Goal: Find specific page/section

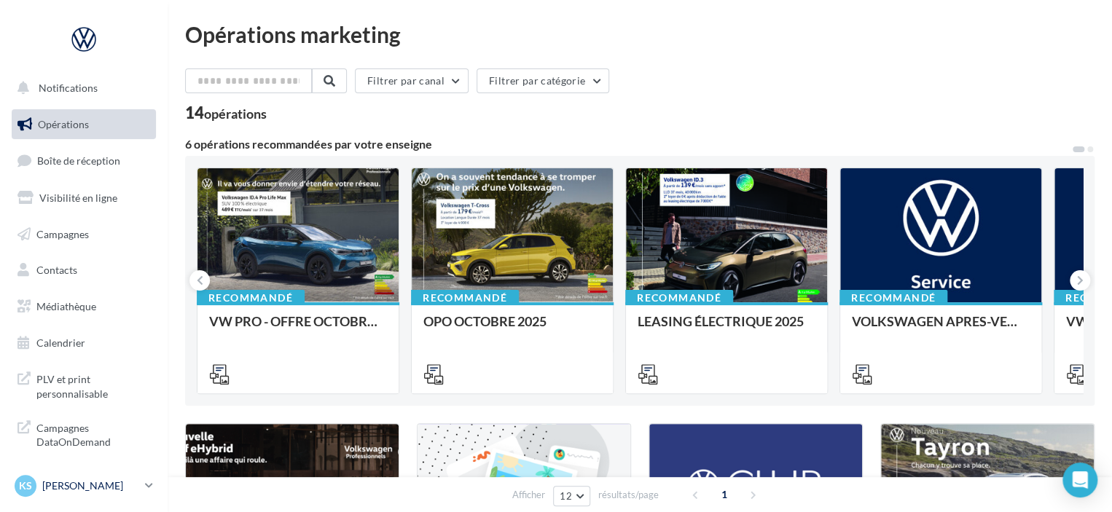
click at [141, 489] on link "KS [PERSON_NAME] vw-[PERSON_NAME]-94100" at bounding box center [84, 486] width 144 height 28
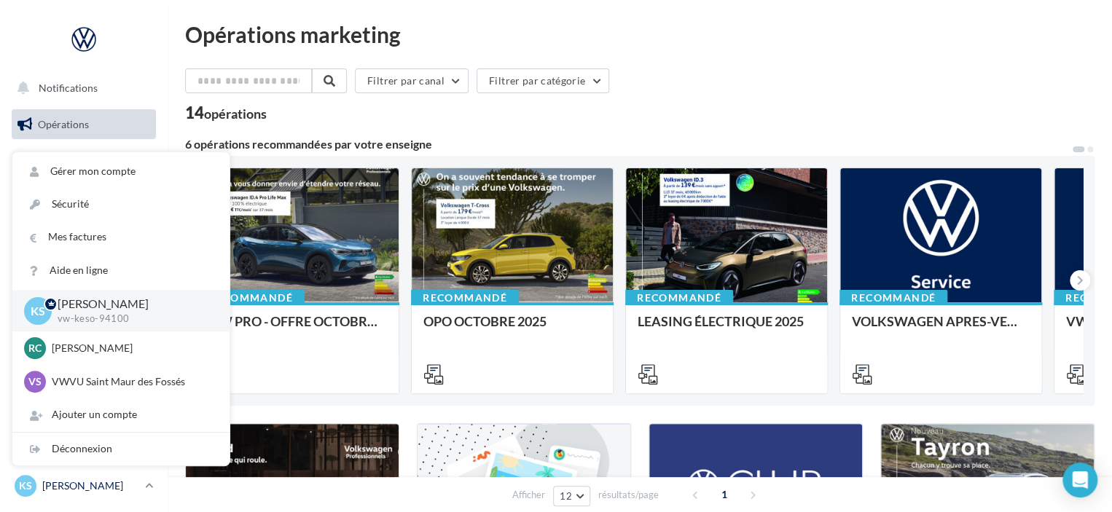
click at [142, 489] on link "KS [PERSON_NAME] vw-[PERSON_NAME]-94100" at bounding box center [84, 486] width 144 height 28
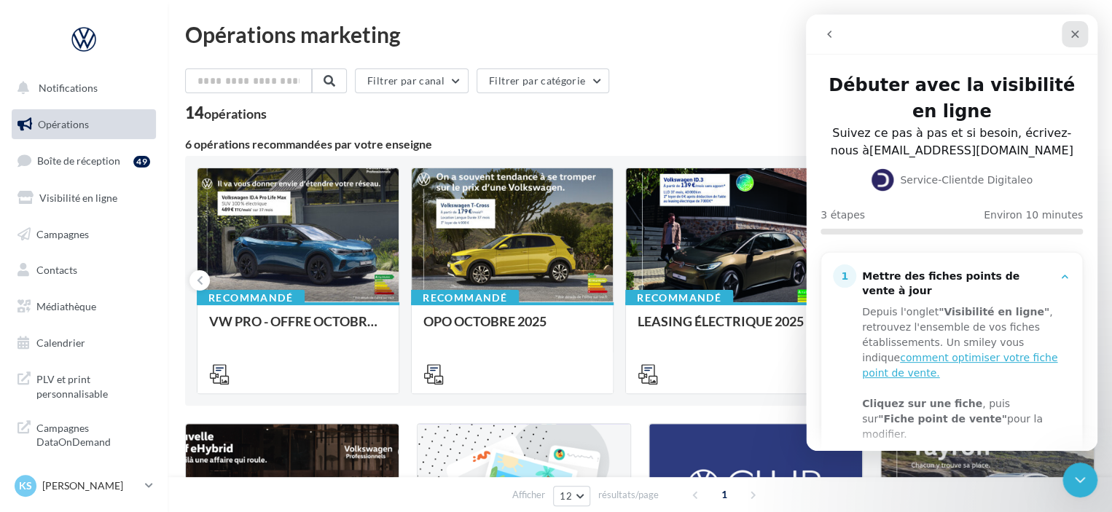
click at [1074, 33] on icon "Fermer" at bounding box center [1075, 35] width 8 height 8
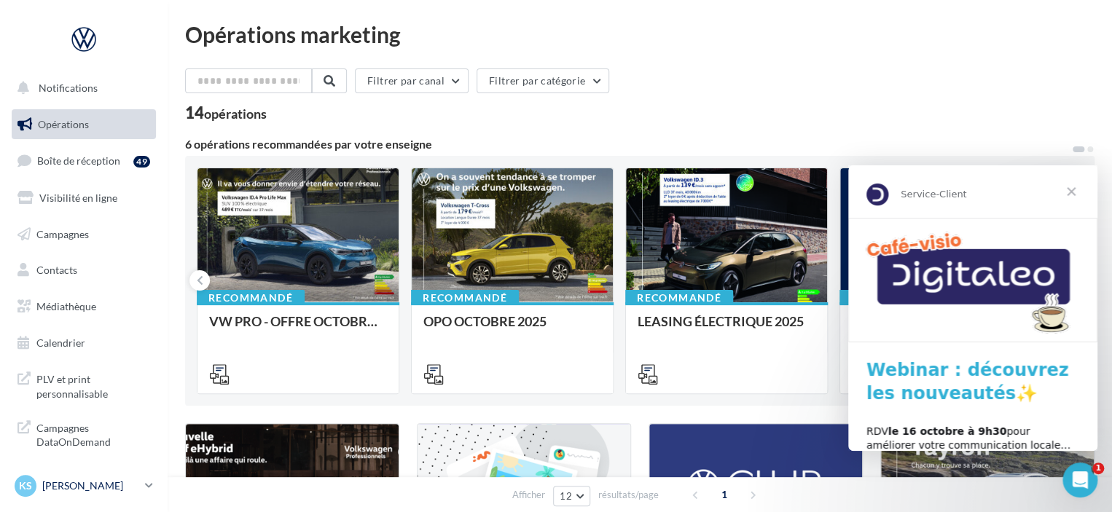
click at [143, 490] on link "KS [PERSON_NAME] vw-[PERSON_NAME]-94100" at bounding box center [84, 486] width 144 height 28
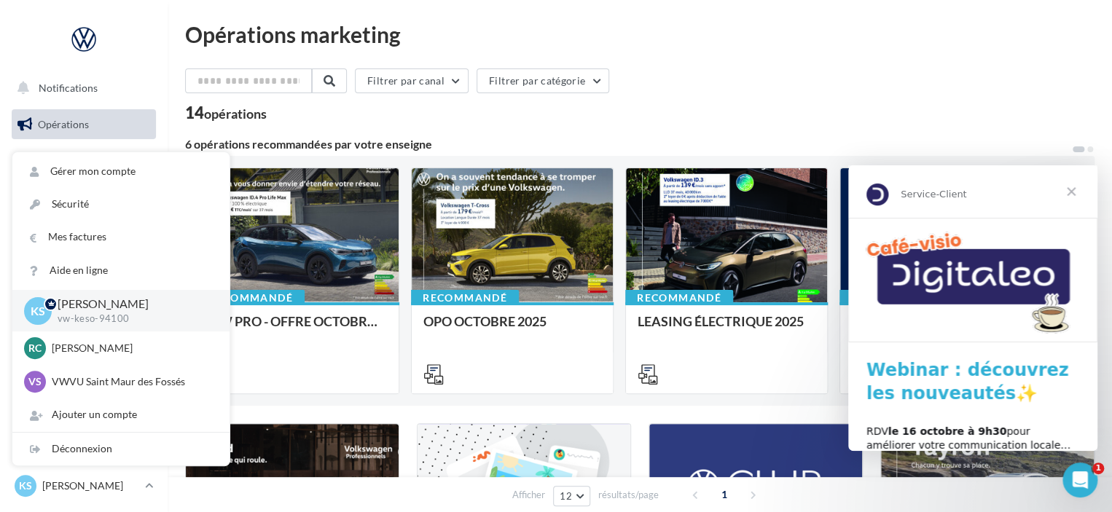
click at [758, 122] on div "14 opérations" at bounding box center [640, 114] width 910 height 19
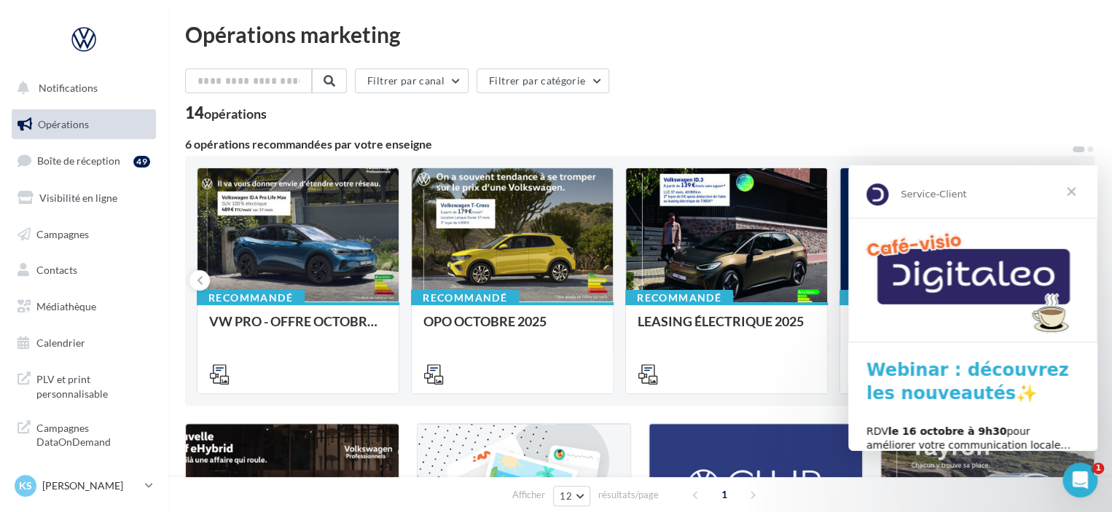
click at [1071, 191] on span "Fermer" at bounding box center [1071, 191] width 52 height 52
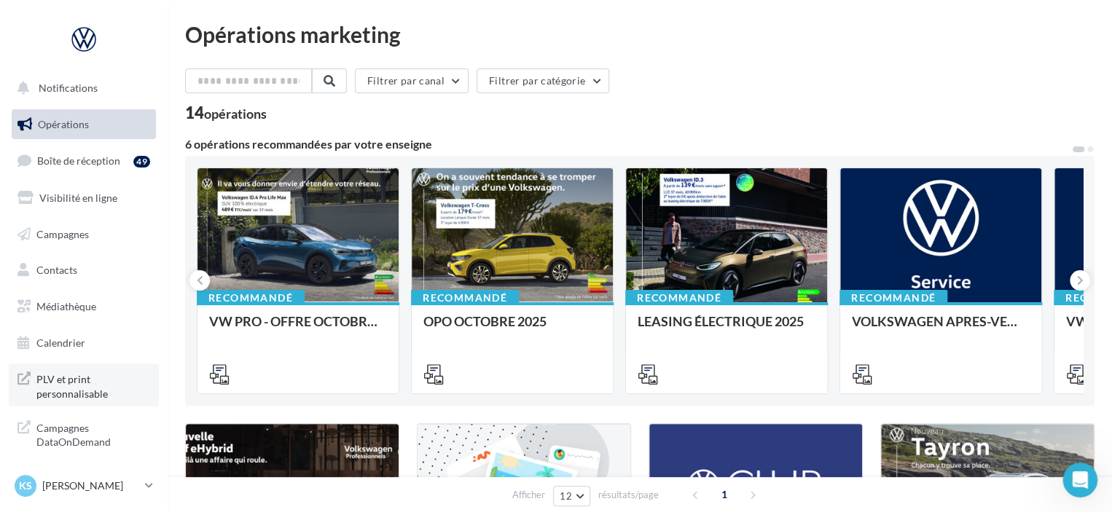
click at [77, 391] on span "PLV et print personnalisable" at bounding box center [93, 385] width 114 height 31
click at [67, 391] on span "PLV et print personnalisable" at bounding box center [93, 385] width 114 height 31
click at [151, 488] on icon at bounding box center [149, 486] width 8 height 12
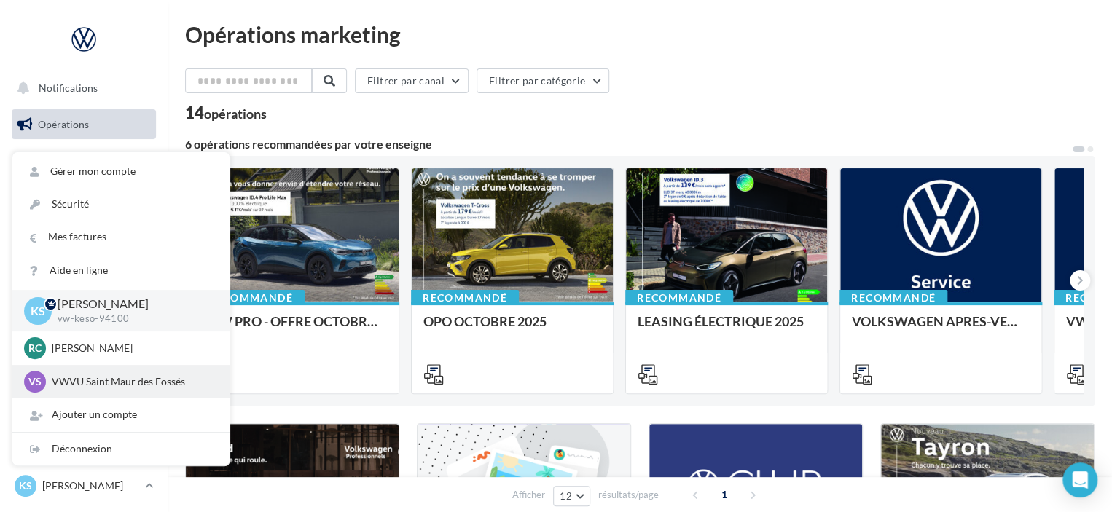
click at [126, 387] on p "VWVU Saint Maur des Fossés" at bounding box center [132, 382] width 160 height 15
